Goal: Transaction & Acquisition: Purchase product/service

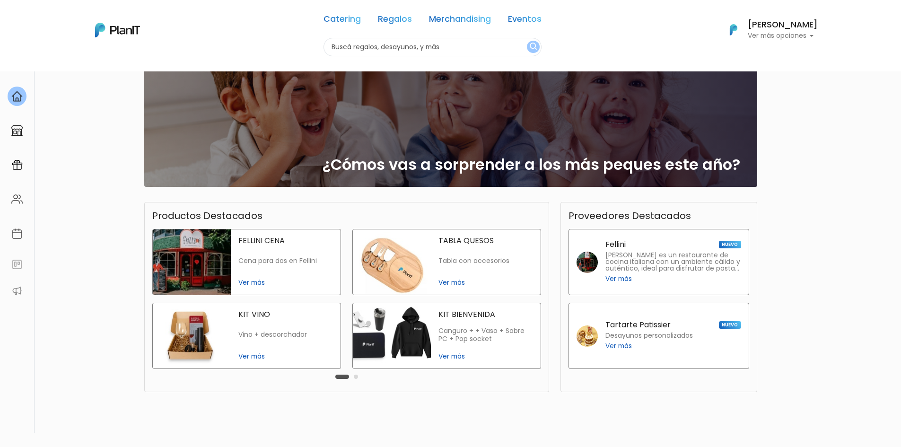
scroll to position [95, 0]
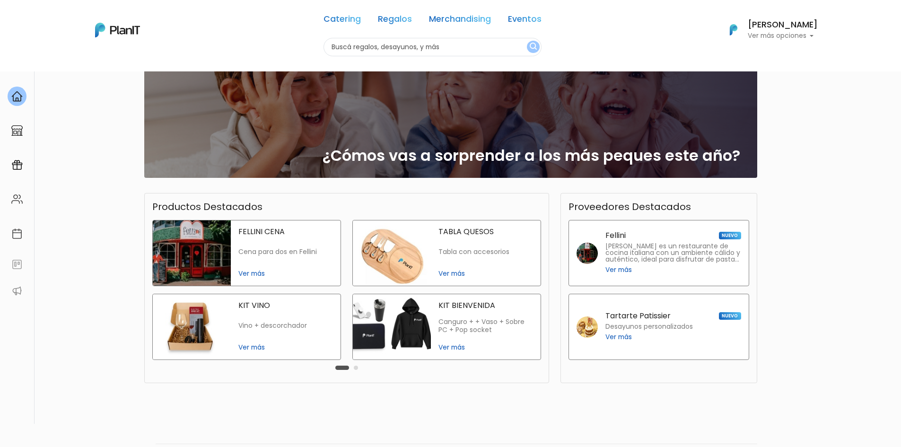
click at [456, 347] on span "Ver más" at bounding box center [485, 347] width 95 height 10
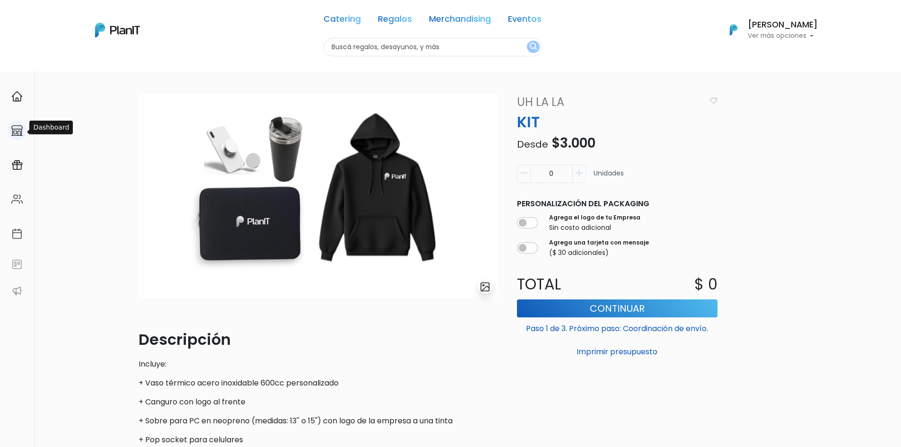
click at [20, 128] on img at bounding box center [16, 130] width 11 height 11
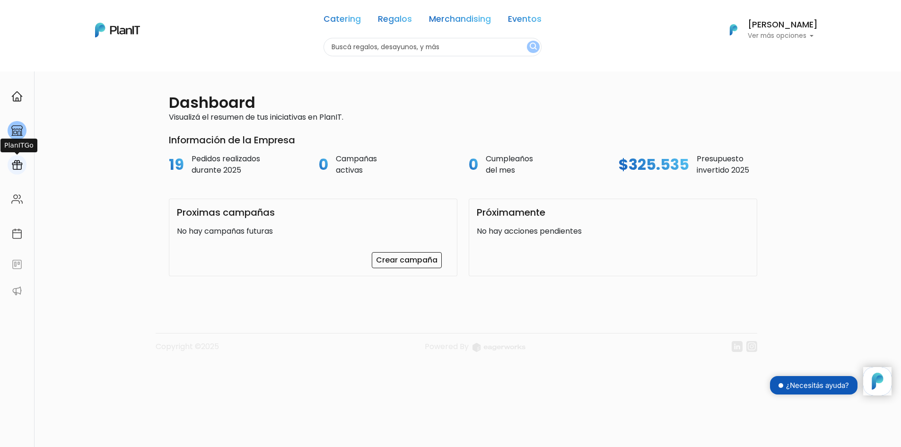
click at [17, 170] on div at bounding box center [17, 164] width 19 height 19
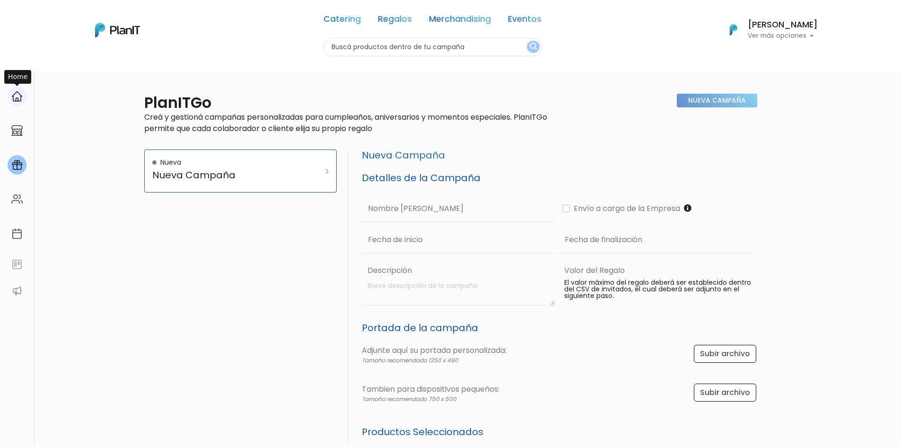
click at [12, 94] on img at bounding box center [16, 96] width 11 height 11
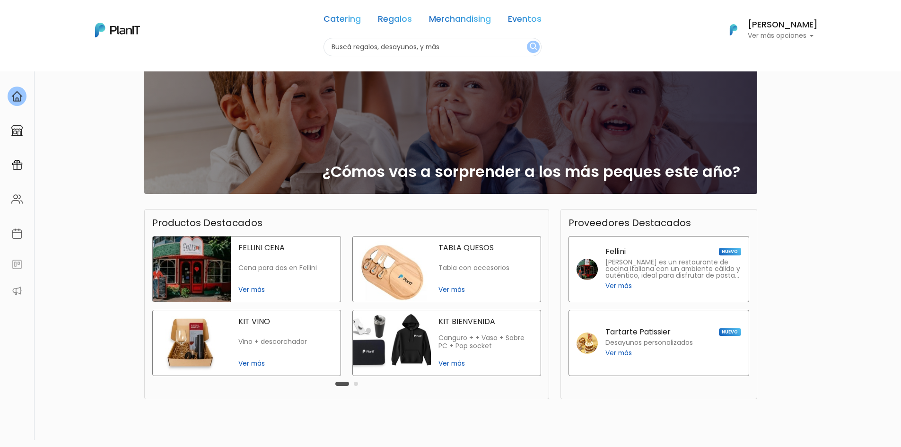
scroll to position [95, 0]
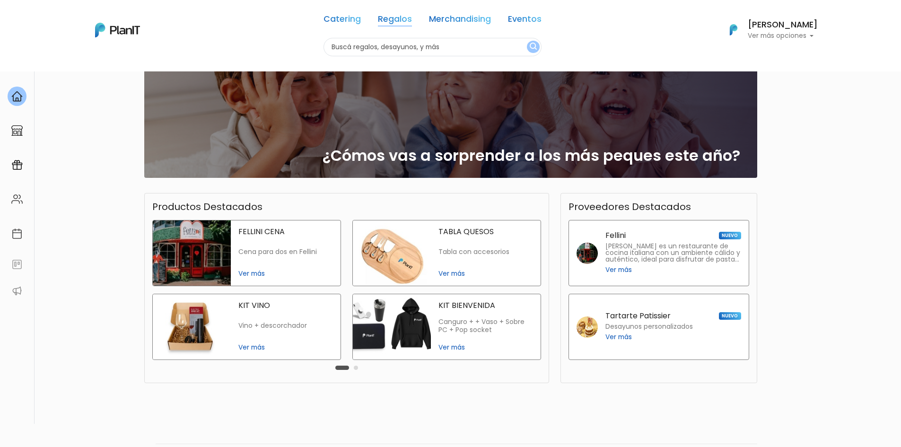
click at [378, 26] on link "Regalos" at bounding box center [395, 20] width 34 height 11
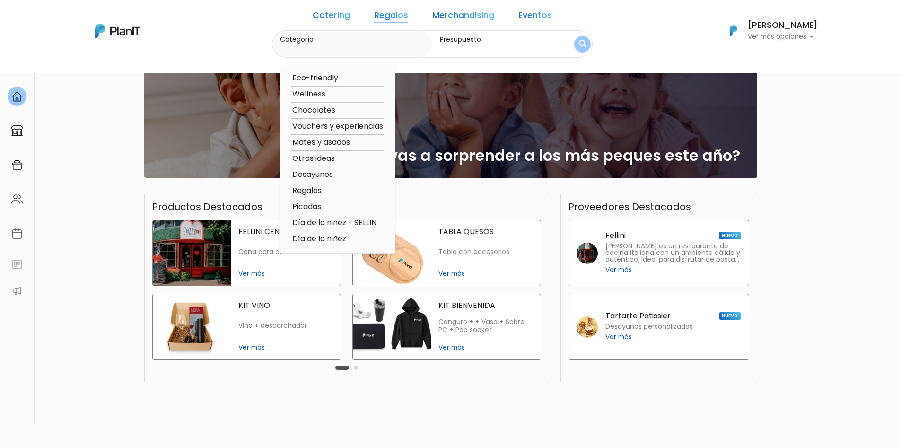
click at [518, 16] on link "Eventos" at bounding box center [535, 16] width 34 height 11
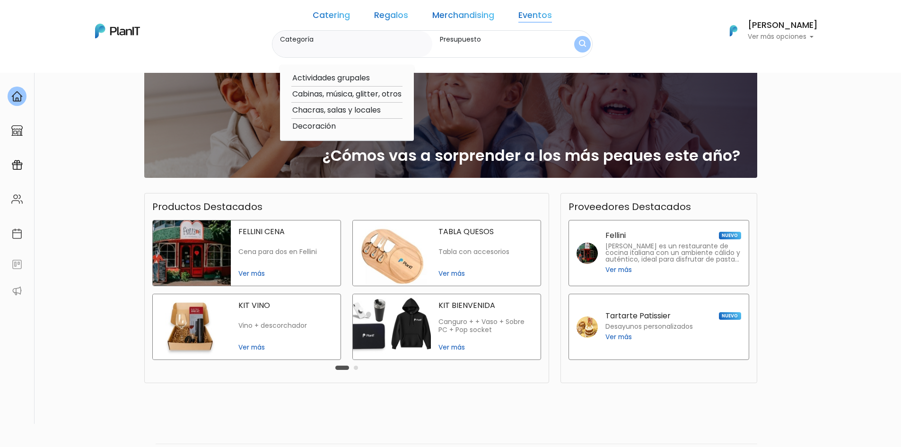
click at [325, 82] on option "Actividades grupales" at bounding box center [346, 78] width 111 height 12
type input "Actividades grupales"
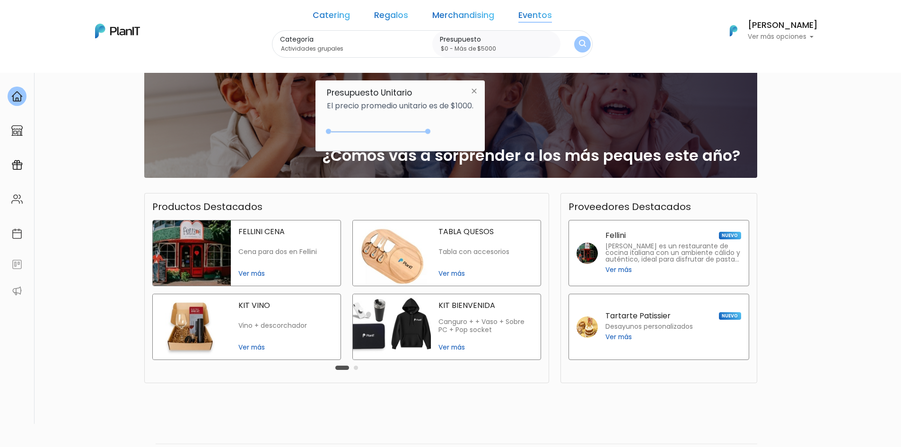
type input "$0 - Más de $5000"
drag, startPoint x: 348, startPoint y: 130, endPoint x: 597, endPoint y: 117, distance: 248.6
click at [597, 117] on body "Catering Regalos Merchandising Eventos Catering Regalos Merchandising Eventos C…" at bounding box center [450, 128] width 901 height 447
click at [574, 48] on button "submit" at bounding box center [582, 44] width 17 height 17
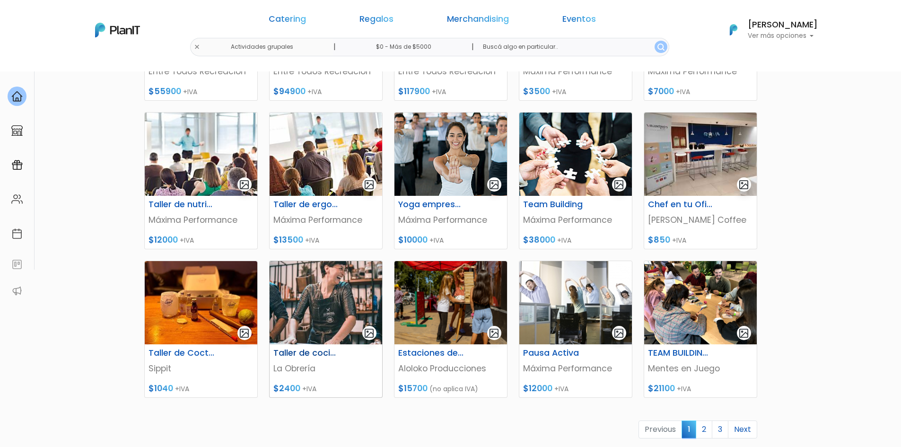
scroll to position [284, 0]
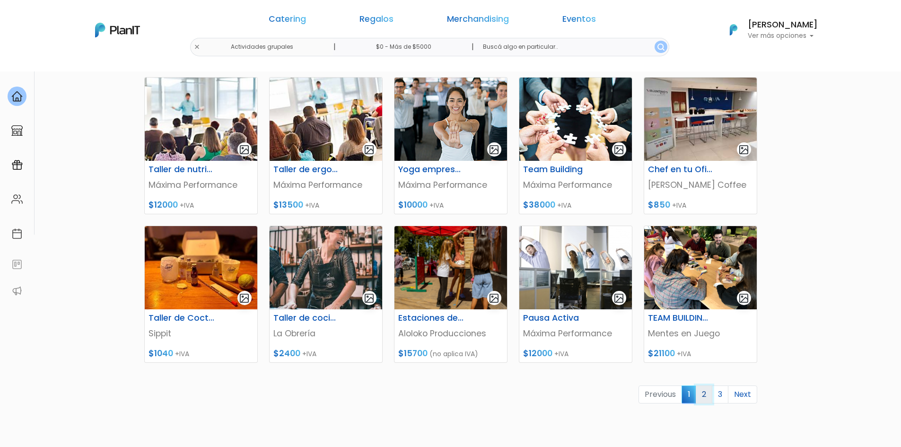
click at [701, 391] on link "2" at bounding box center [704, 394] width 17 height 18
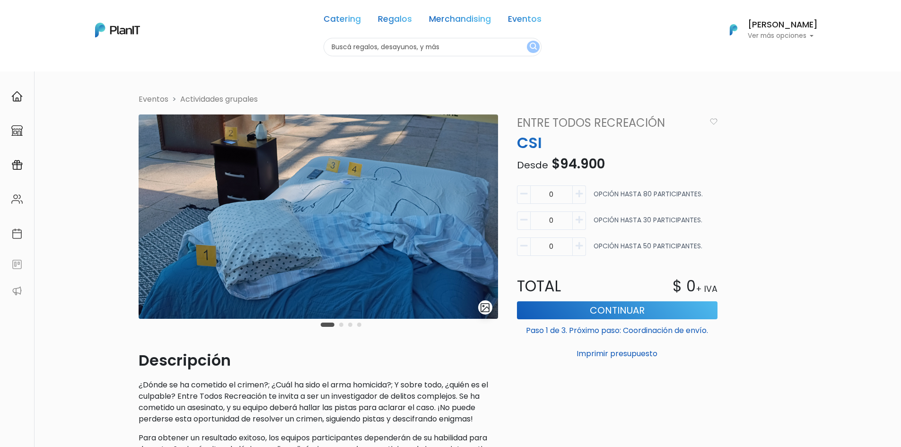
click at [583, 193] on button "button" at bounding box center [579, 194] width 13 height 18
type input "1"
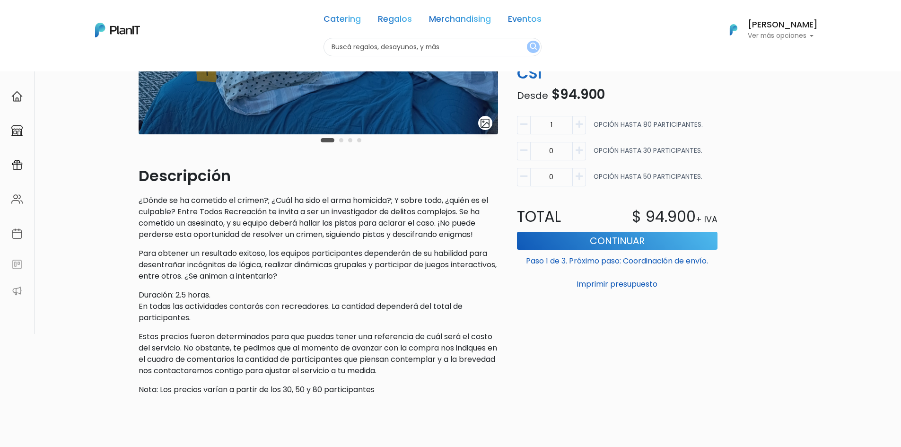
scroll to position [189, 0]
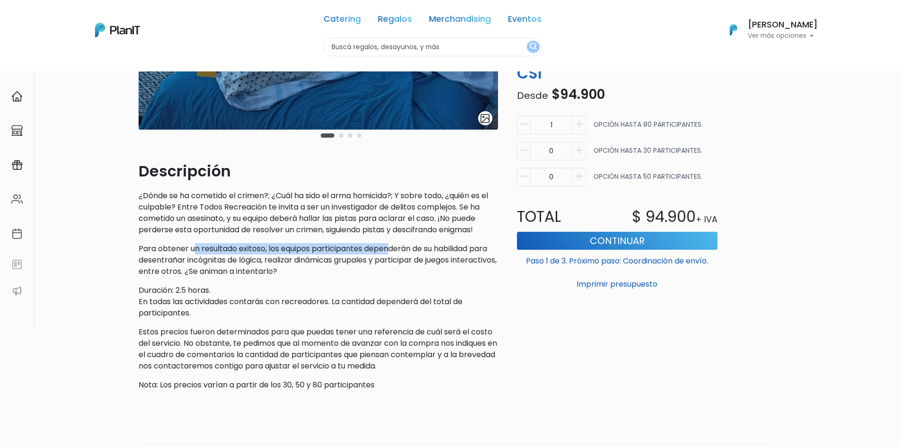
drag, startPoint x: 382, startPoint y: 248, endPoint x: 391, endPoint y: 249, distance: 9.5
click at [391, 249] on p "Para obtener un resultado exitoso, los equipos participantes dependerán de su h…" at bounding box center [318, 260] width 359 height 34
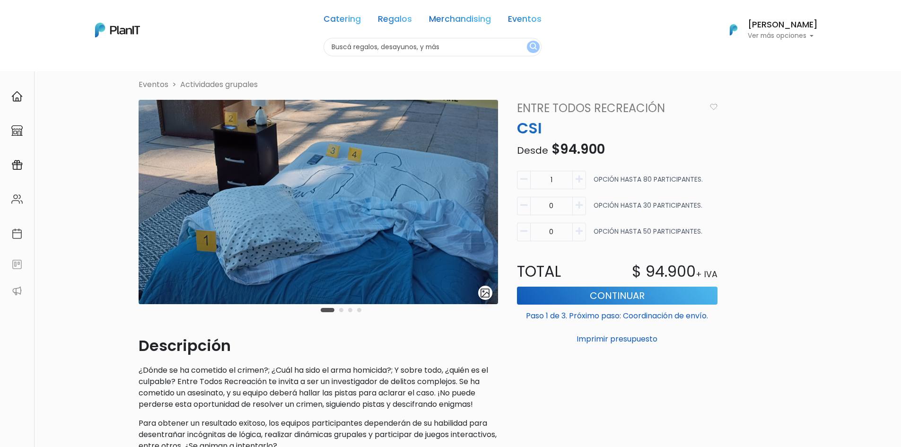
scroll to position [0, 0]
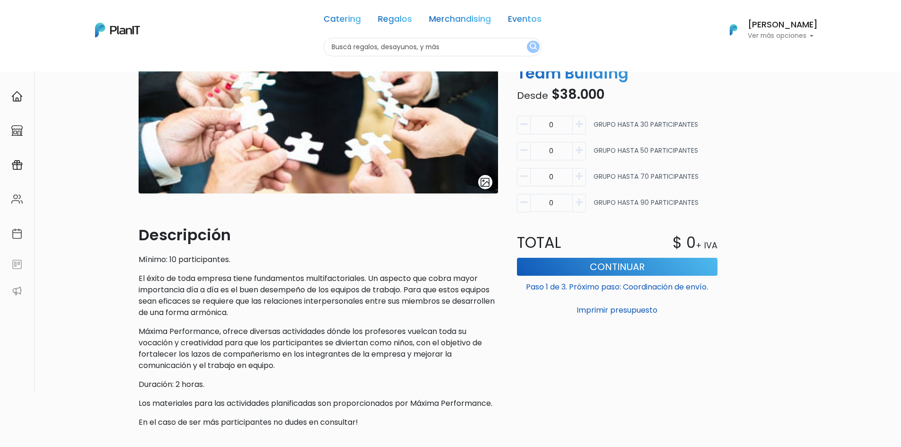
scroll to position [142, 0]
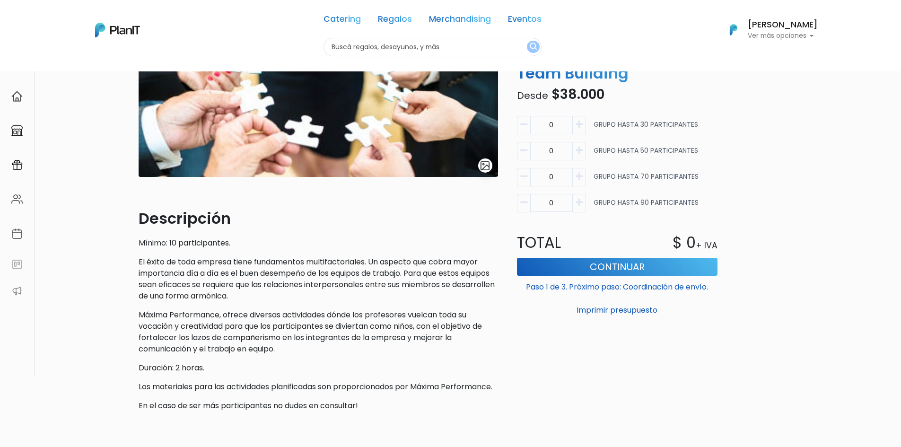
click at [582, 177] on icon "button" at bounding box center [578, 176] width 7 height 9
type input "1"
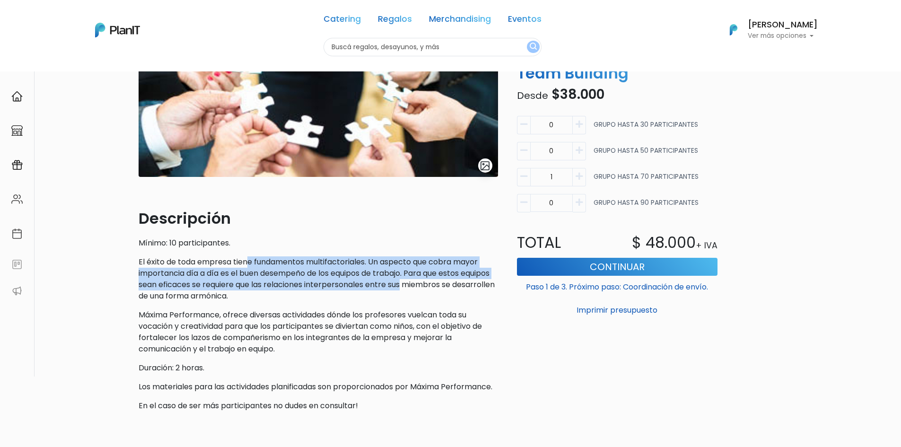
drag, startPoint x: 250, startPoint y: 261, endPoint x: 436, endPoint y: 286, distance: 187.6
click at [436, 286] on p "El éxito de toda empresa tiene fundamentos multifactoriales. Un aspecto que cob…" at bounding box center [318, 278] width 359 height 45
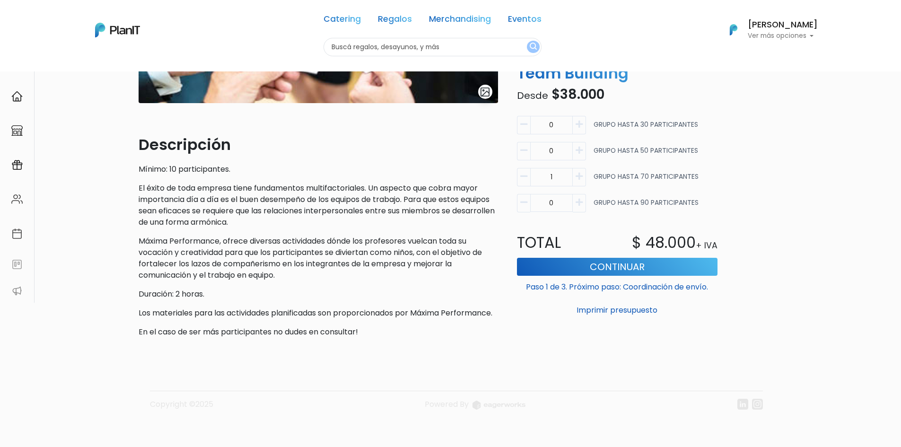
scroll to position [227, 0]
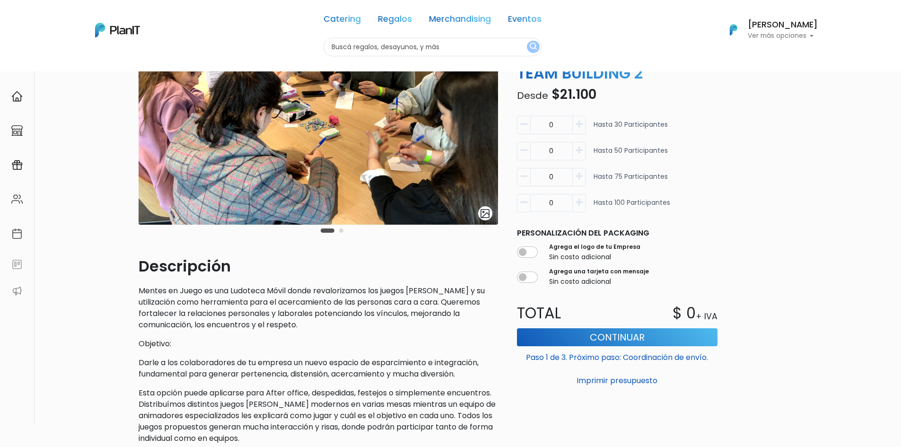
scroll to position [95, 0]
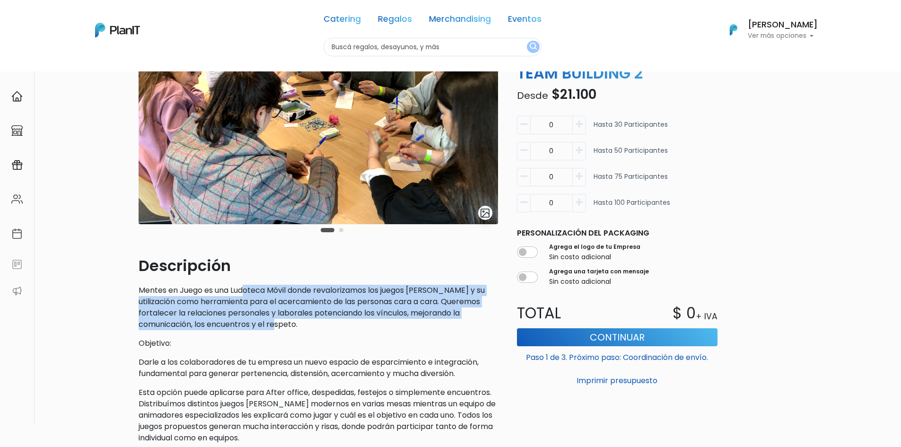
drag, startPoint x: 243, startPoint y: 290, endPoint x: 454, endPoint y: 320, distance: 213.4
click at [454, 320] on p "Mentes en Juego es una Ludoteca Móvil donde revalorizamos los juegos de mesa y …" at bounding box center [318, 307] width 359 height 45
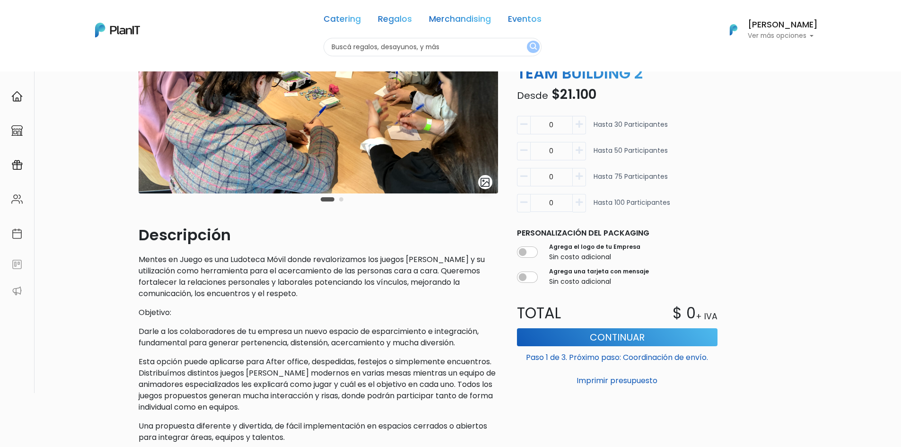
scroll to position [142, 0]
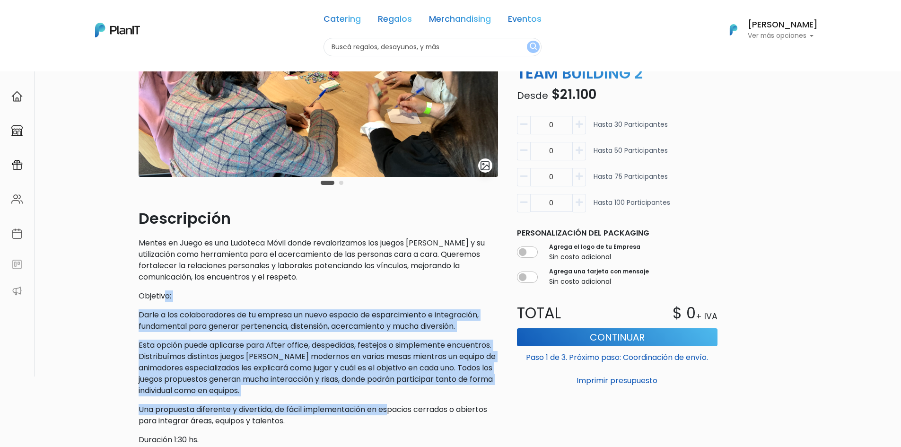
drag, startPoint x: 166, startPoint y: 290, endPoint x: 392, endPoint y: 403, distance: 252.1
click at [392, 403] on div "Descripción Mentes en Juego es una Ludoteca Móvil donde revalorizamos los juego…" at bounding box center [318, 335] width 359 height 257
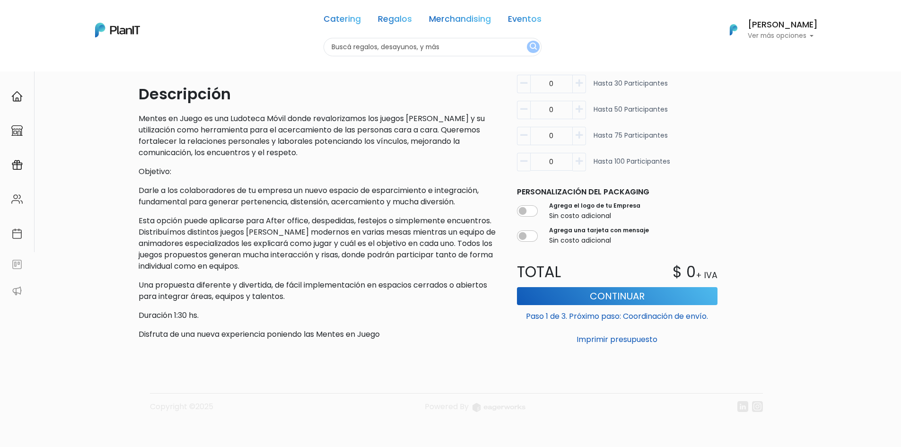
scroll to position [269, 0]
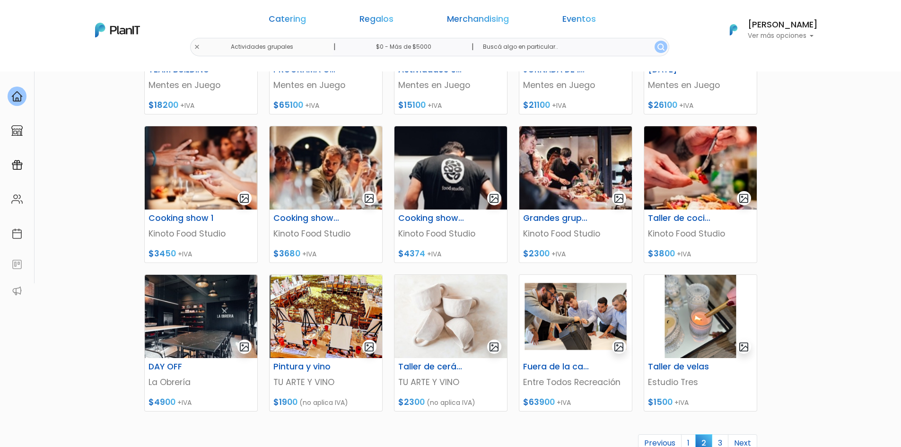
scroll to position [236, 0]
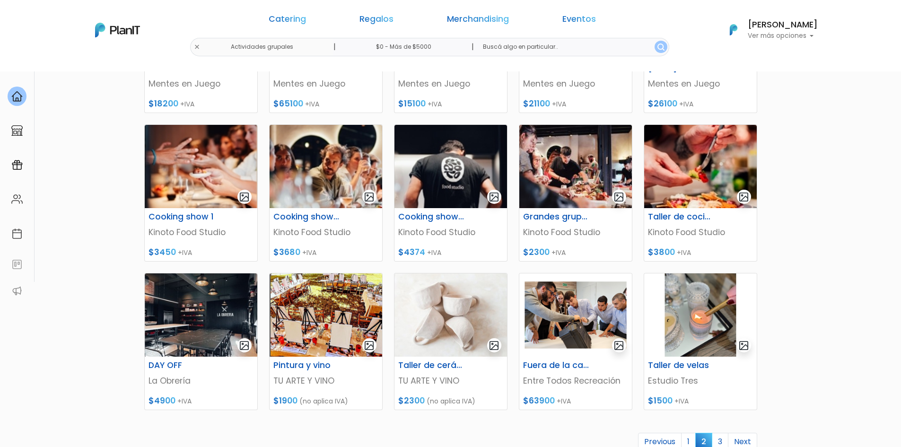
drag, startPoint x: 1, startPoint y: 37, endPoint x: 6, endPoint y: 34, distance: 6.4
click at [722, 443] on link "3" at bounding box center [720, 442] width 17 height 18
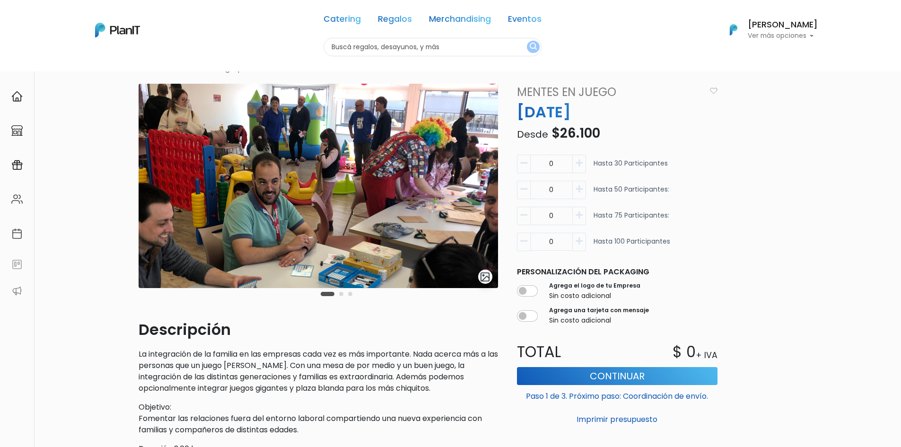
scroll to position [47, 0]
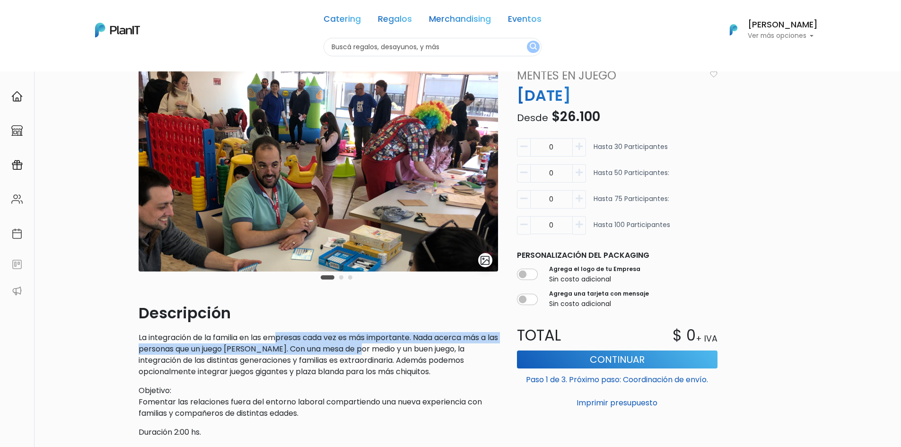
drag, startPoint x: 279, startPoint y: 332, endPoint x: 378, endPoint y: 350, distance: 100.4
click at [378, 350] on p "La integración de la familia en las empresas cada vez es más importante. Nada a…" at bounding box center [318, 354] width 359 height 45
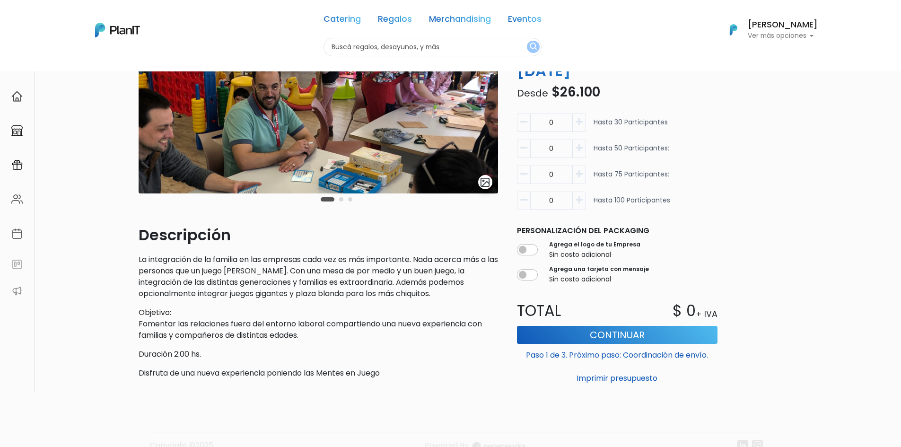
scroll to position [142, 0]
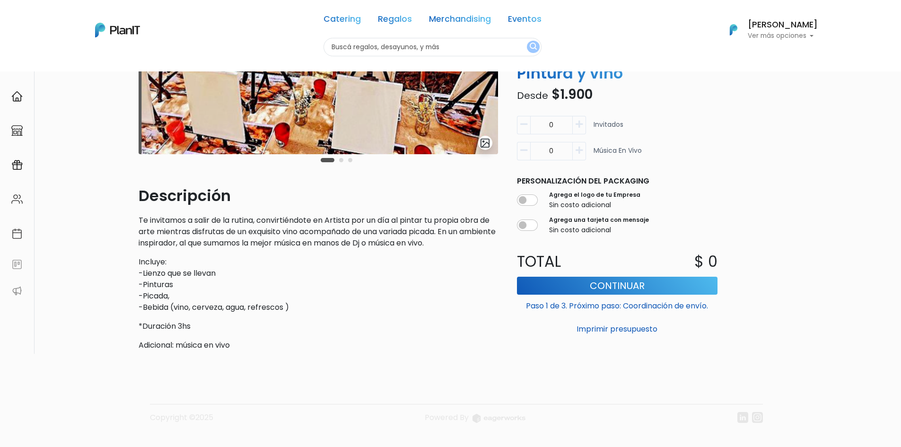
scroll to position [178, 0]
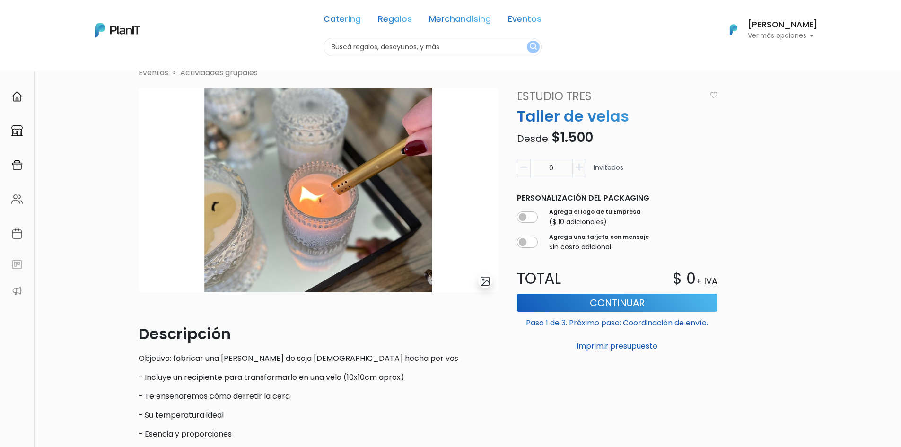
scroll to position [47, 0]
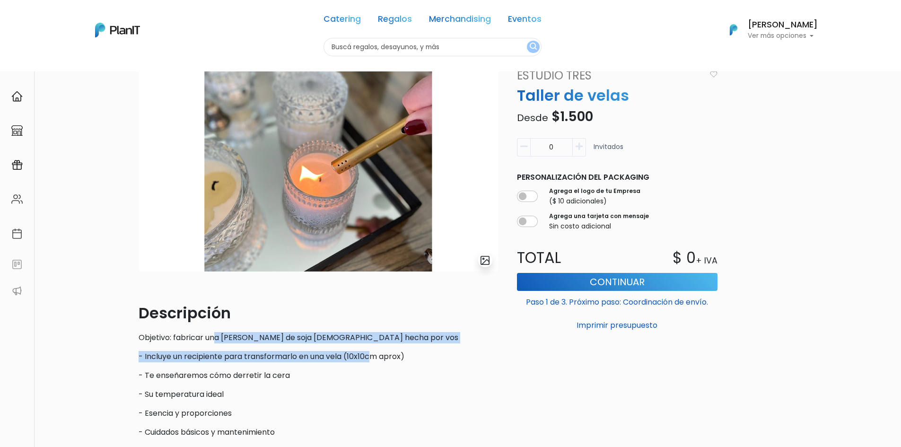
drag, startPoint x: 215, startPoint y: 335, endPoint x: 371, endPoint y: 344, distance: 156.3
click at [371, 344] on div "Descripción Objetivo: fabricar una vela de cera de soja aromática hecha por vos…" at bounding box center [318, 440] width 359 height 276
click at [340, 335] on p "Objetivo: fabricar una vela de cera de soja aromática hecha por vos" at bounding box center [318, 337] width 359 height 11
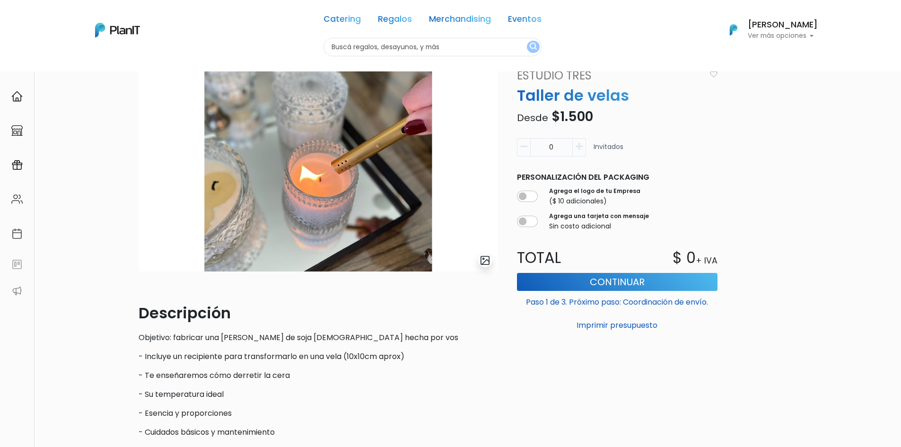
click at [582, 148] on icon "button" at bounding box center [578, 146] width 7 height 9
click at [582, 149] on icon "button" at bounding box center [578, 146] width 7 height 9
click at [583, 151] on button "button" at bounding box center [579, 147] width 13 height 18
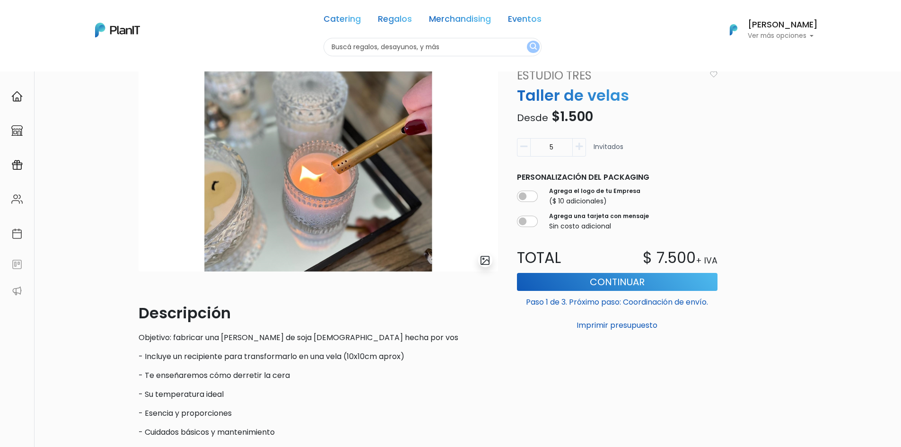
click at [583, 154] on button "button" at bounding box center [579, 147] width 13 height 18
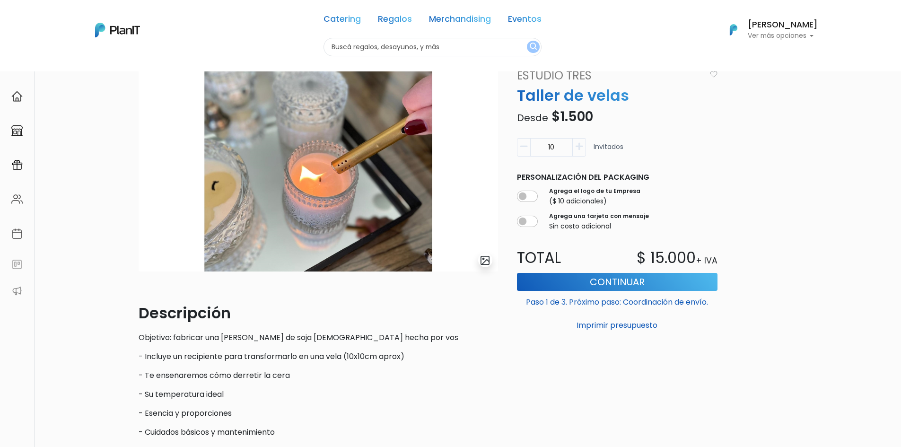
click at [583, 154] on button "button" at bounding box center [579, 147] width 13 height 18
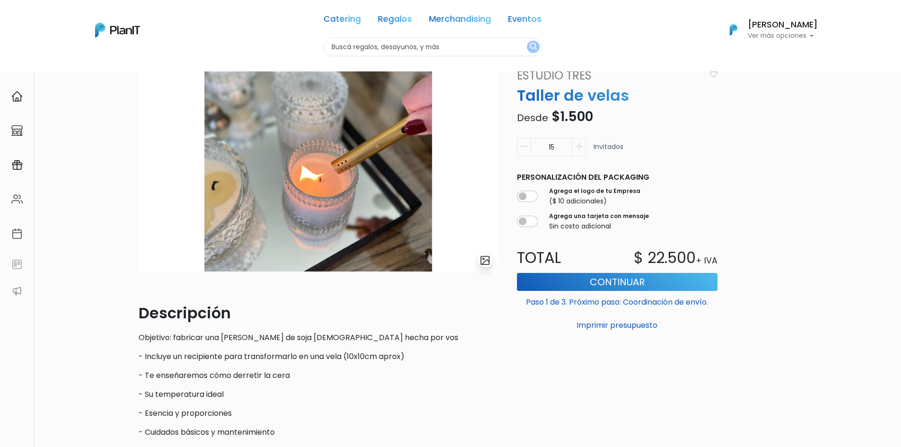
click at [583, 154] on button "button" at bounding box center [579, 147] width 13 height 18
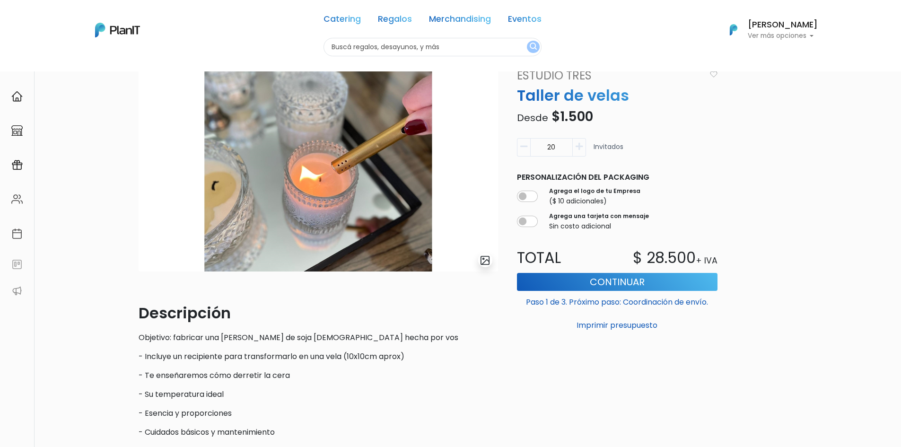
click at [583, 154] on button "button" at bounding box center [579, 147] width 13 height 18
type input "21"
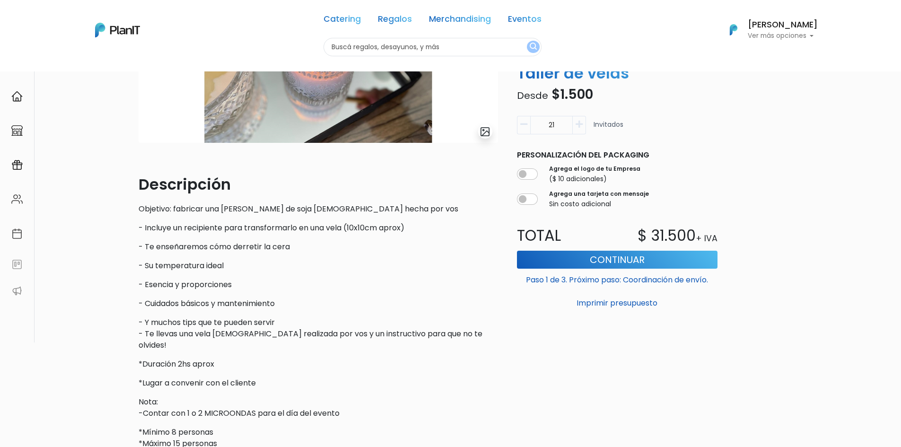
scroll to position [189, 0]
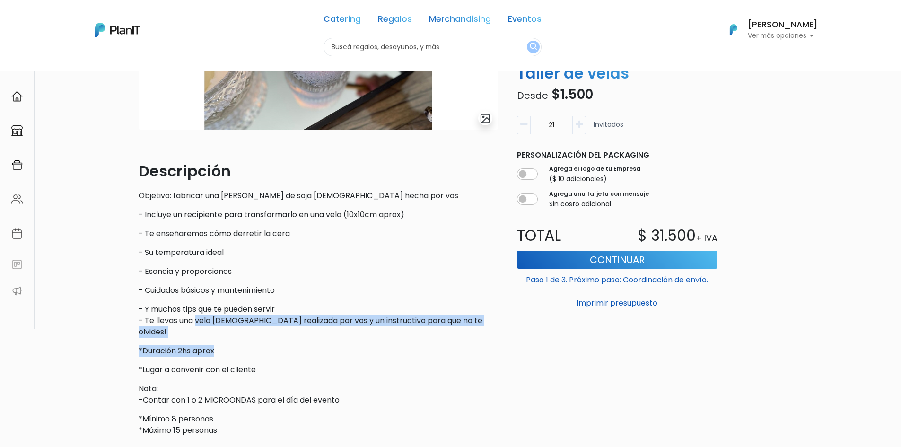
drag, startPoint x: 208, startPoint y: 319, endPoint x: 434, endPoint y: 328, distance: 226.7
click at [434, 328] on div "Descripción Objetivo: fabricar una vela de cera de soja aromática hecha por vos…" at bounding box center [318, 298] width 359 height 276
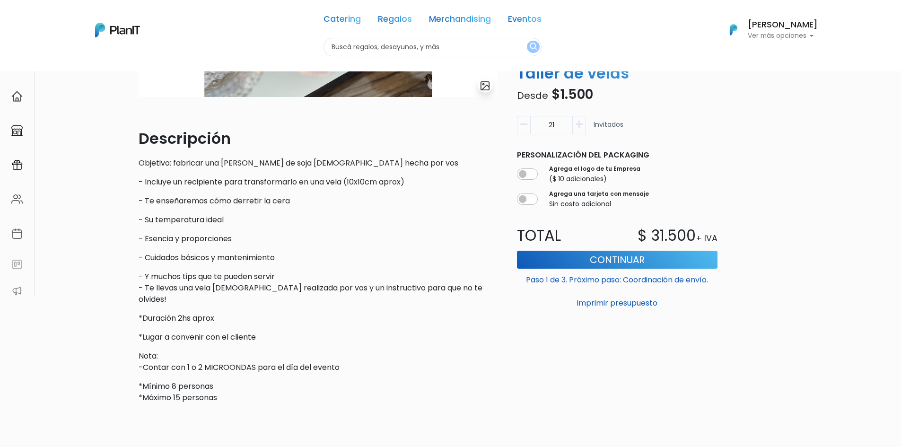
scroll to position [277, 0]
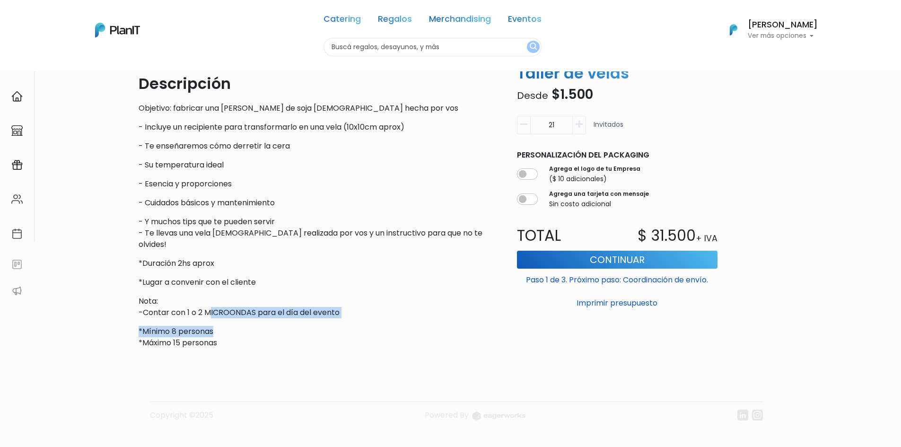
drag, startPoint x: 358, startPoint y: 313, endPoint x: 371, endPoint y: 314, distance: 12.3
click at [371, 314] on div "Descripción Objetivo: fabricar una vela de cera de soja aromática hecha por vos…" at bounding box center [318, 210] width 359 height 276
click at [140, 330] on p "*Mínimo 8 personas *Máximo 15 personas" at bounding box center [318, 337] width 359 height 23
drag, startPoint x: 152, startPoint y: 289, endPoint x: 236, endPoint y: 324, distance: 91.3
click at [236, 324] on div "Descripción Objetivo: fabricar una vela de cera de soja aromática hecha por vos…" at bounding box center [318, 210] width 359 height 276
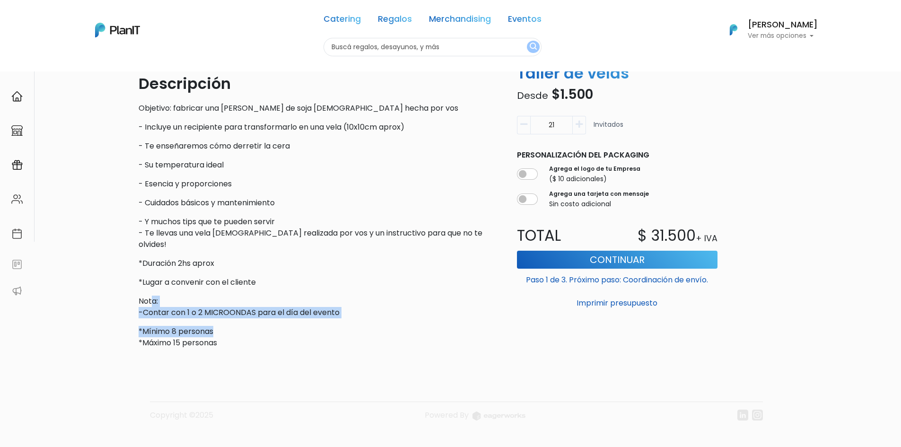
click at [236, 326] on p "*Mínimo 8 personas *Máximo 15 personas" at bounding box center [318, 337] width 359 height 23
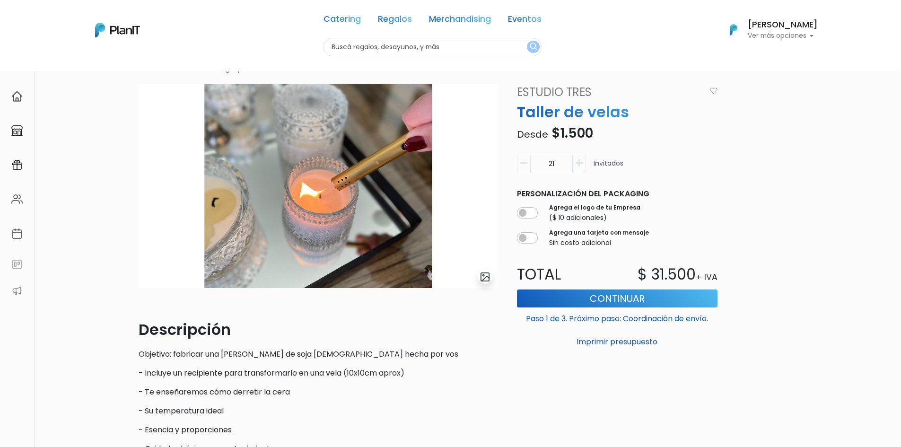
scroll to position [0, 0]
